Goal: Task Accomplishment & Management: Use online tool/utility

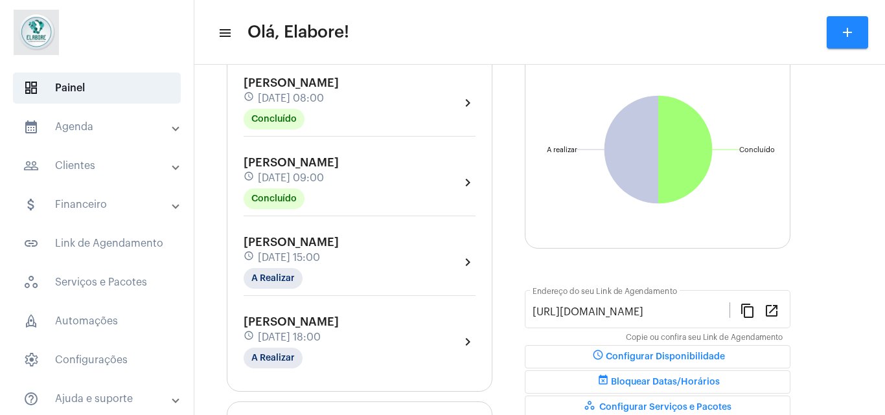
scroll to position [264, 0]
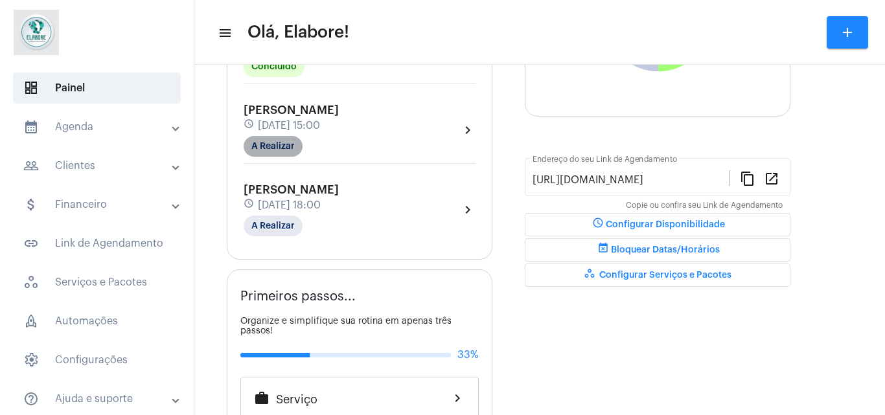
click at [286, 144] on mat-chip "A Realizar" at bounding box center [273, 146] width 59 height 21
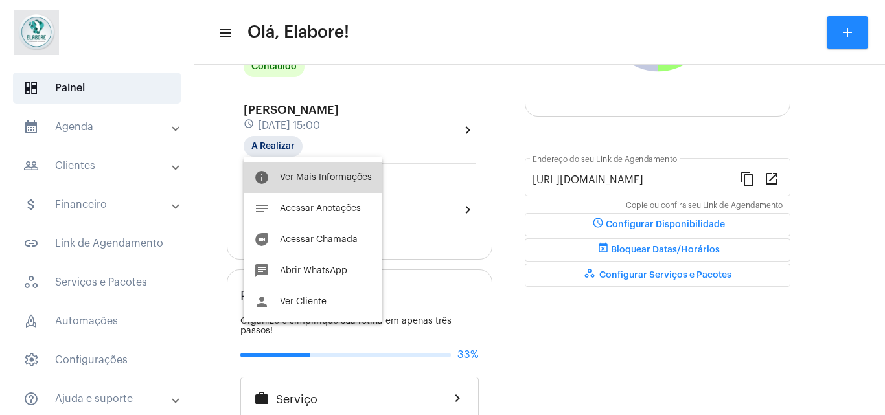
click at [292, 169] on button "info Ver Mais Informações" at bounding box center [313, 177] width 139 height 31
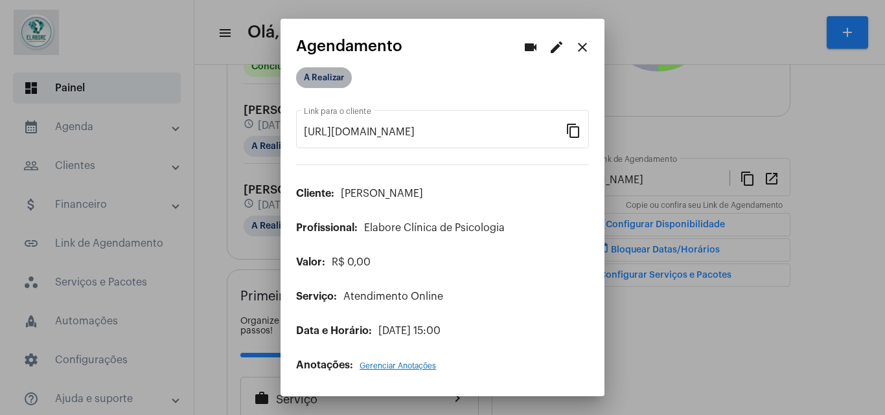
click at [314, 73] on mat-chip "A Realizar" at bounding box center [324, 77] width 56 height 21
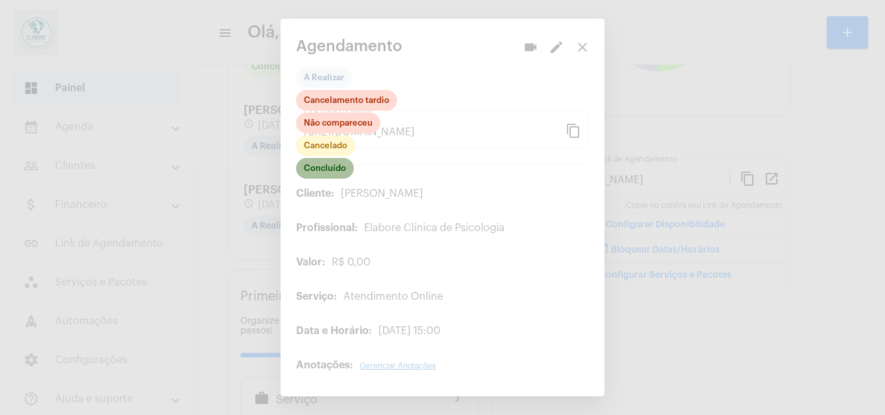
click at [333, 170] on mat-chip "Concluído" at bounding box center [325, 168] width 58 height 21
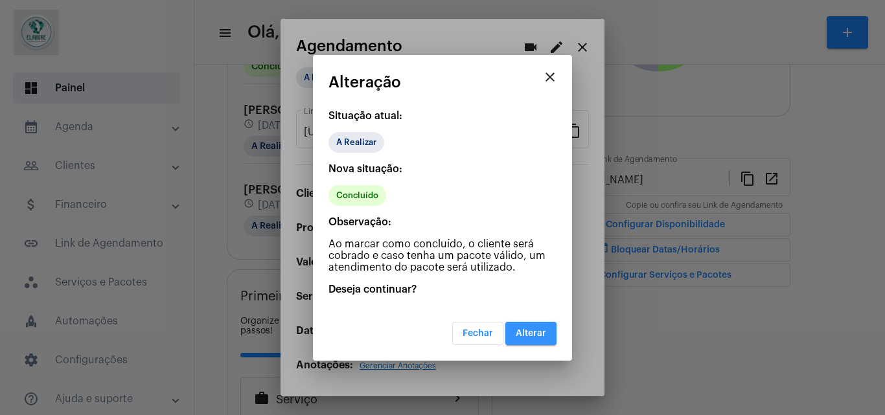
click at [535, 337] on span "Alterar" at bounding box center [531, 333] width 30 height 9
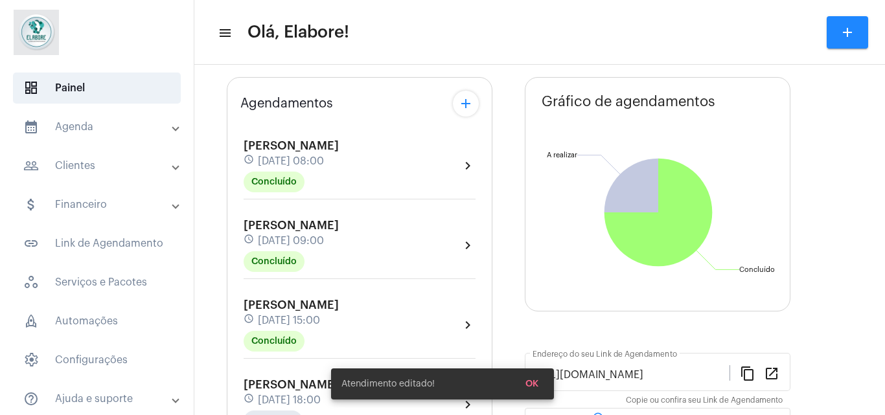
scroll to position [182, 0]
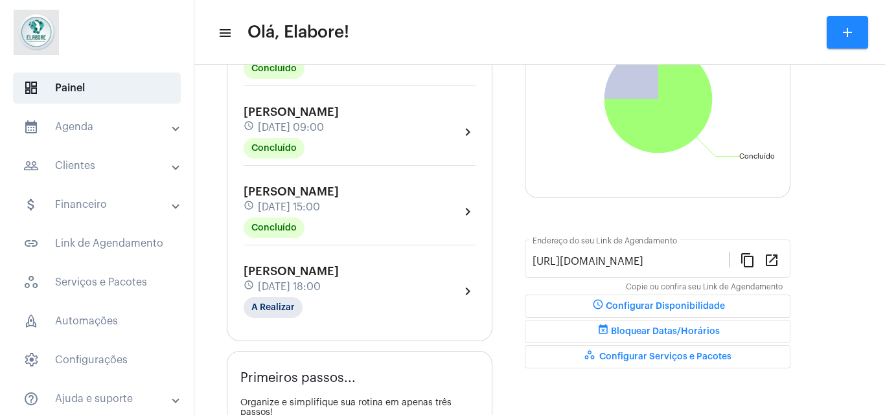
click at [339, 297] on div "[PERSON_NAME] schedule [DATE] 18:00 A Realizar" at bounding box center [291, 291] width 95 height 53
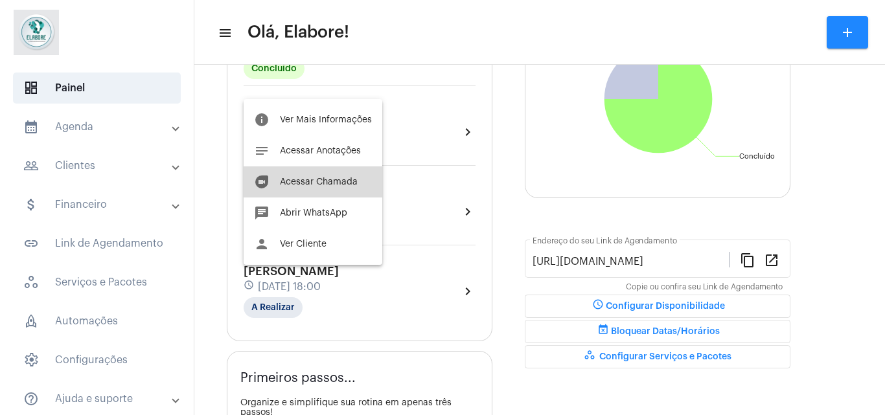
click at [330, 181] on span "Acessar Chamada" at bounding box center [319, 182] width 78 height 9
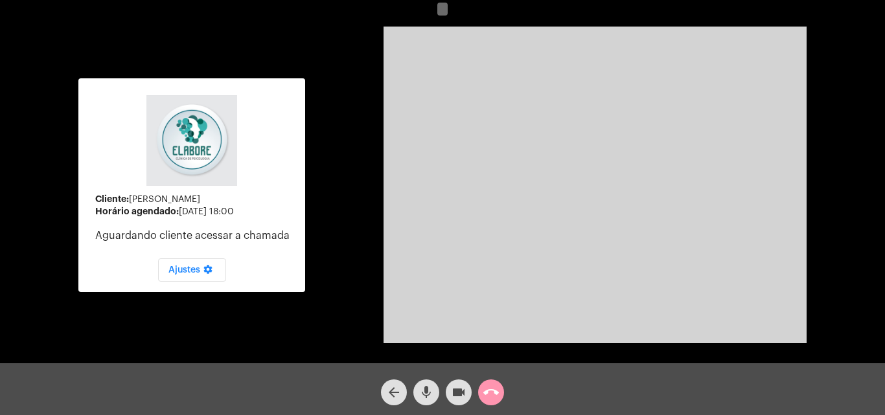
click at [459, 394] on mat-icon "videocam" at bounding box center [459, 393] width 16 height 16
click at [437, 386] on button "mic" at bounding box center [426, 393] width 26 height 26
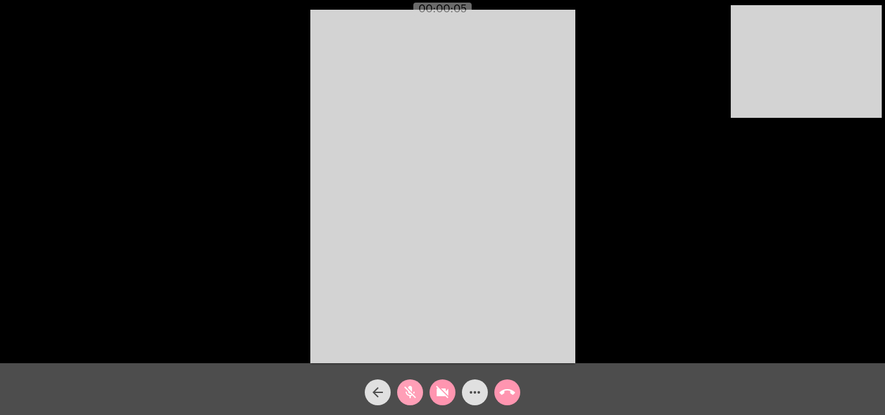
click at [410, 395] on mat-icon "mic_off" at bounding box center [410, 393] width 16 height 16
